Goal: Task Accomplishment & Management: Complete application form

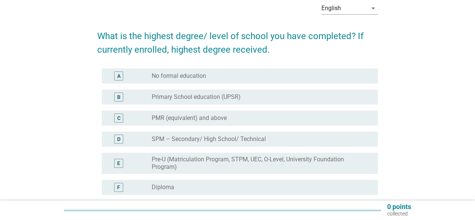
scroll to position [75, 0]
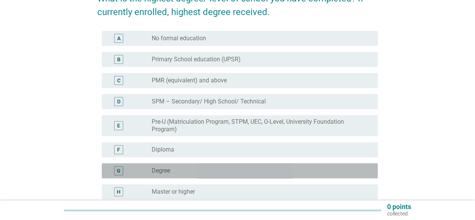
click at [170, 174] on label "Degree" at bounding box center [161, 171] width 18 height 8
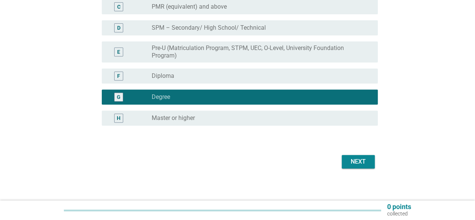
scroll to position [152, 0]
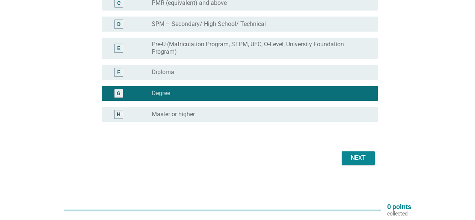
click at [378, 158] on div "English arrow_drop_down What is the highest degree/ level of school you have co…" at bounding box center [237, 23] width 292 height 297
click at [357, 158] on div "Next" at bounding box center [358, 157] width 21 height 9
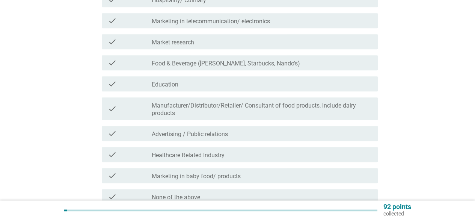
scroll to position [225, 0]
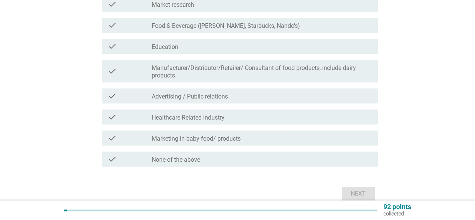
click at [187, 153] on div "check check_box_outline_blank None of the above" at bounding box center [240, 158] width 276 height 15
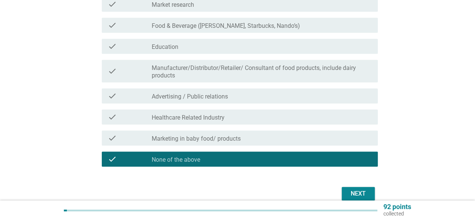
click at [356, 195] on div "Next" at bounding box center [358, 193] width 21 height 9
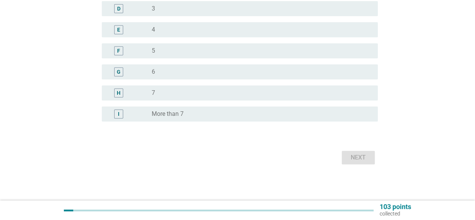
scroll to position [0, 0]
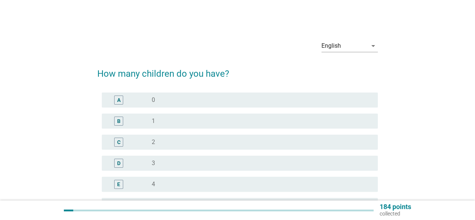
click at [261, 95] on div "radio_button_unchecked 0" at bounding box center [262, 99] width 220 height 9
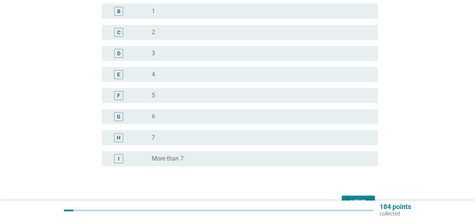
scroll to position [154, 0]
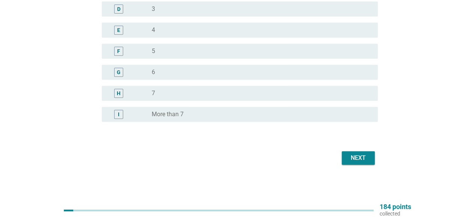
click at [361, 158] on div "Next" at bounding box center [358, 157] width 21 height 9
